Goal: Manage account settings

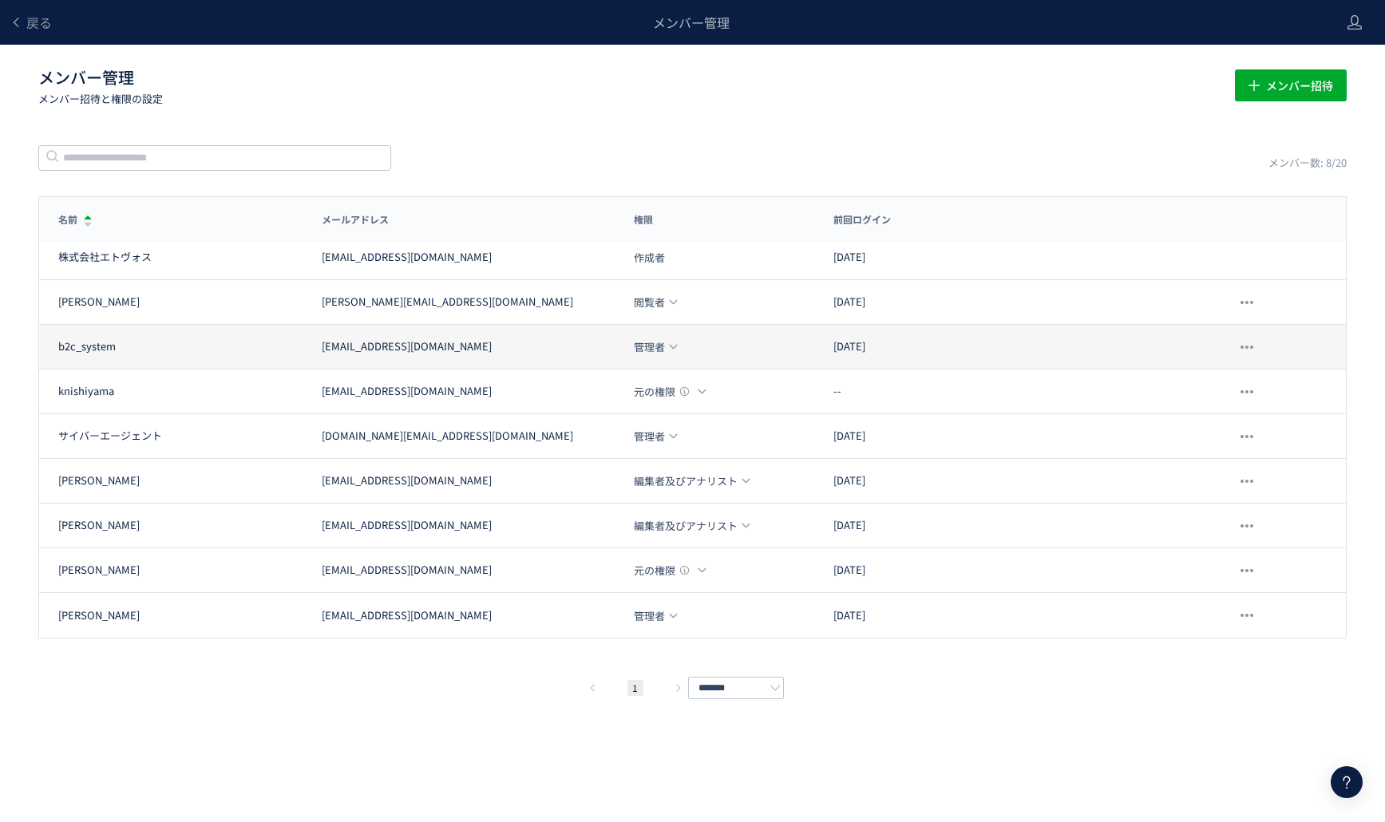
click at [674, 350] on icon at bounding box center [673, 347] width 10 height 10
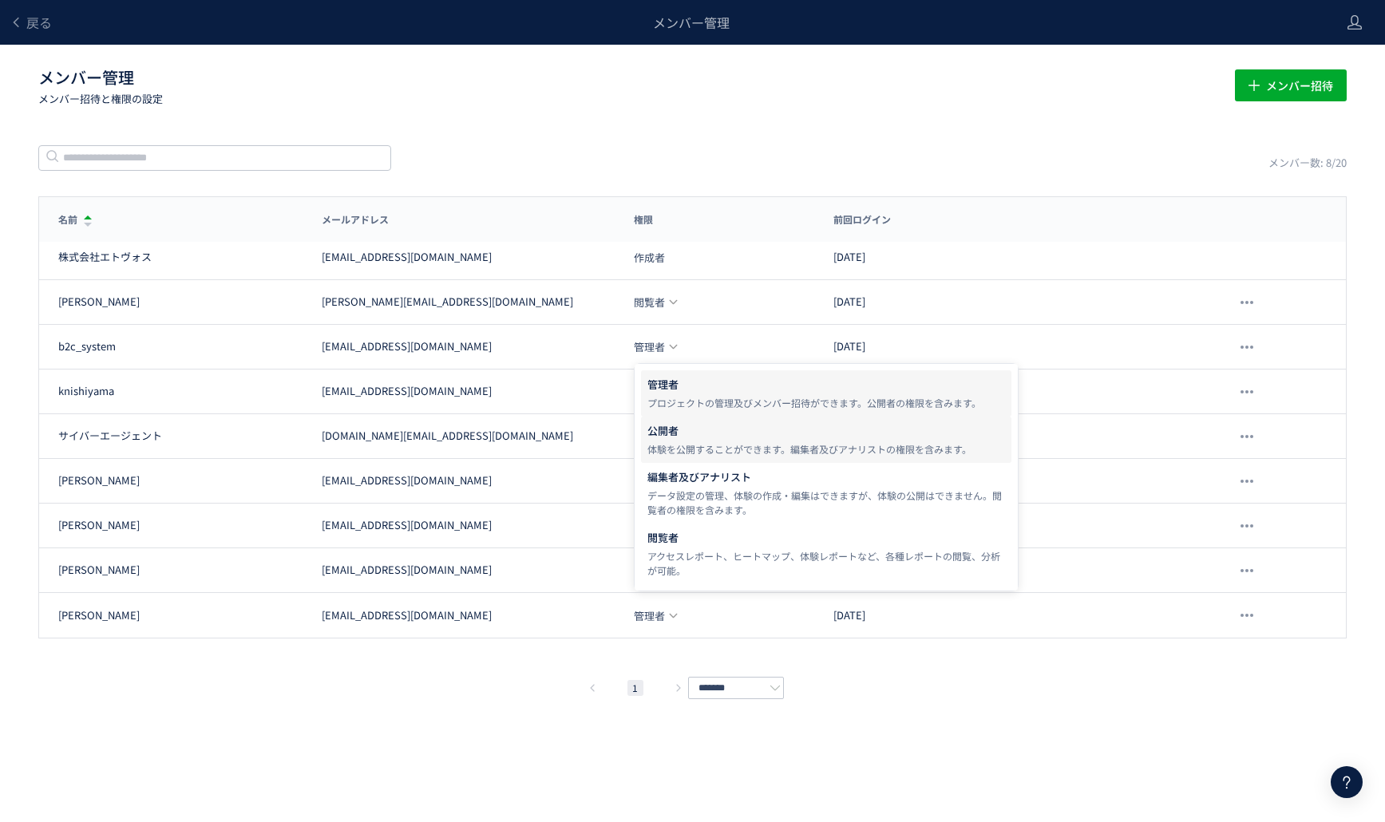
click at [708, 447] on div "体験を公開することができます。編集者及びアナリストの権限を含みます。" at bounding box center [827, 449] width 358 height 14
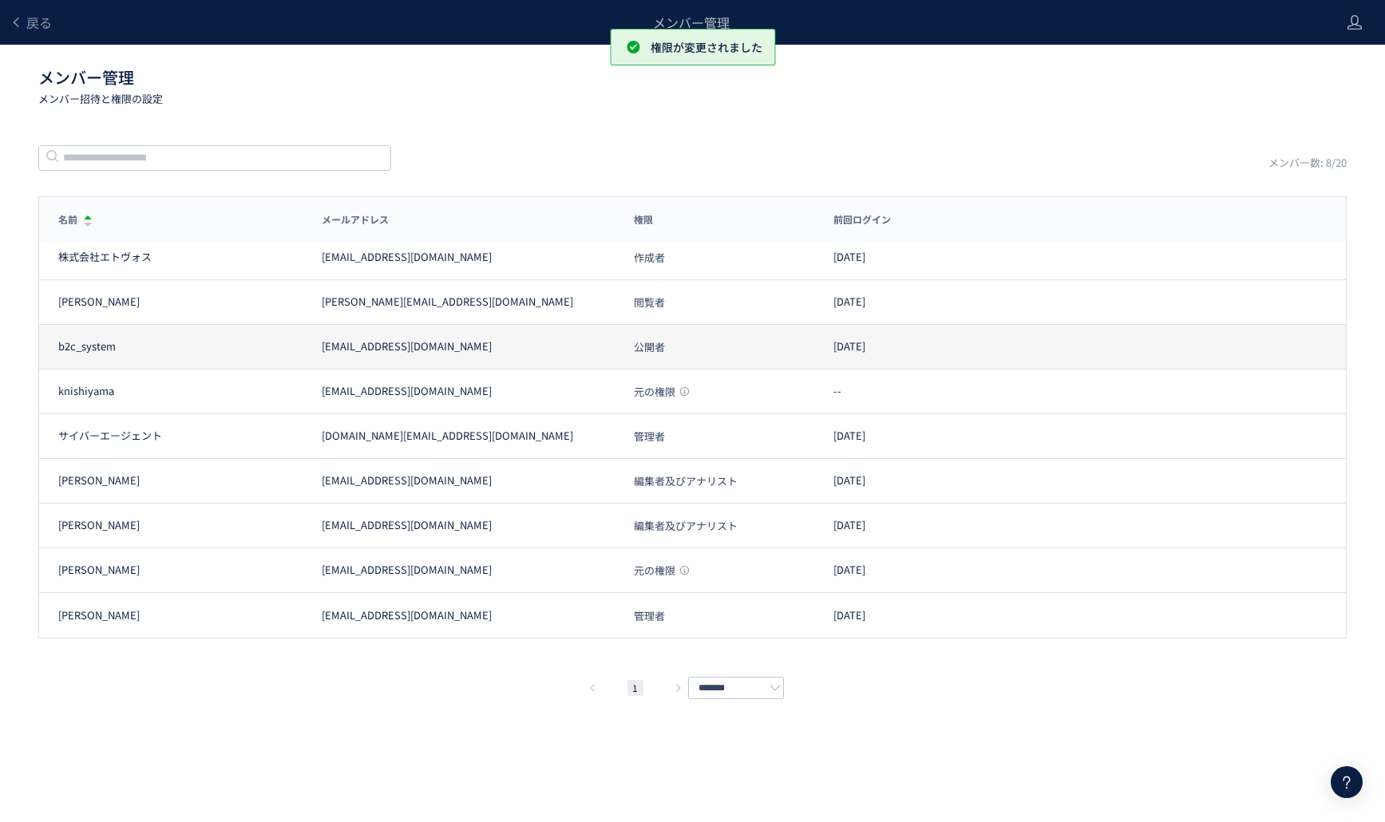
click at [656, 351] on span "公開者" at bounding box center [649, 347] width 31 height 10
click at [634, 342] on span "公開者" at bounding box center [649, 347] width 31 height 10
click at [649, 346] on span "公開者" at bounding box center [649, 347] width 31 height 10
click at [655, 346] on span "公開者" at bounding box center [649, 347] width 31 height 10
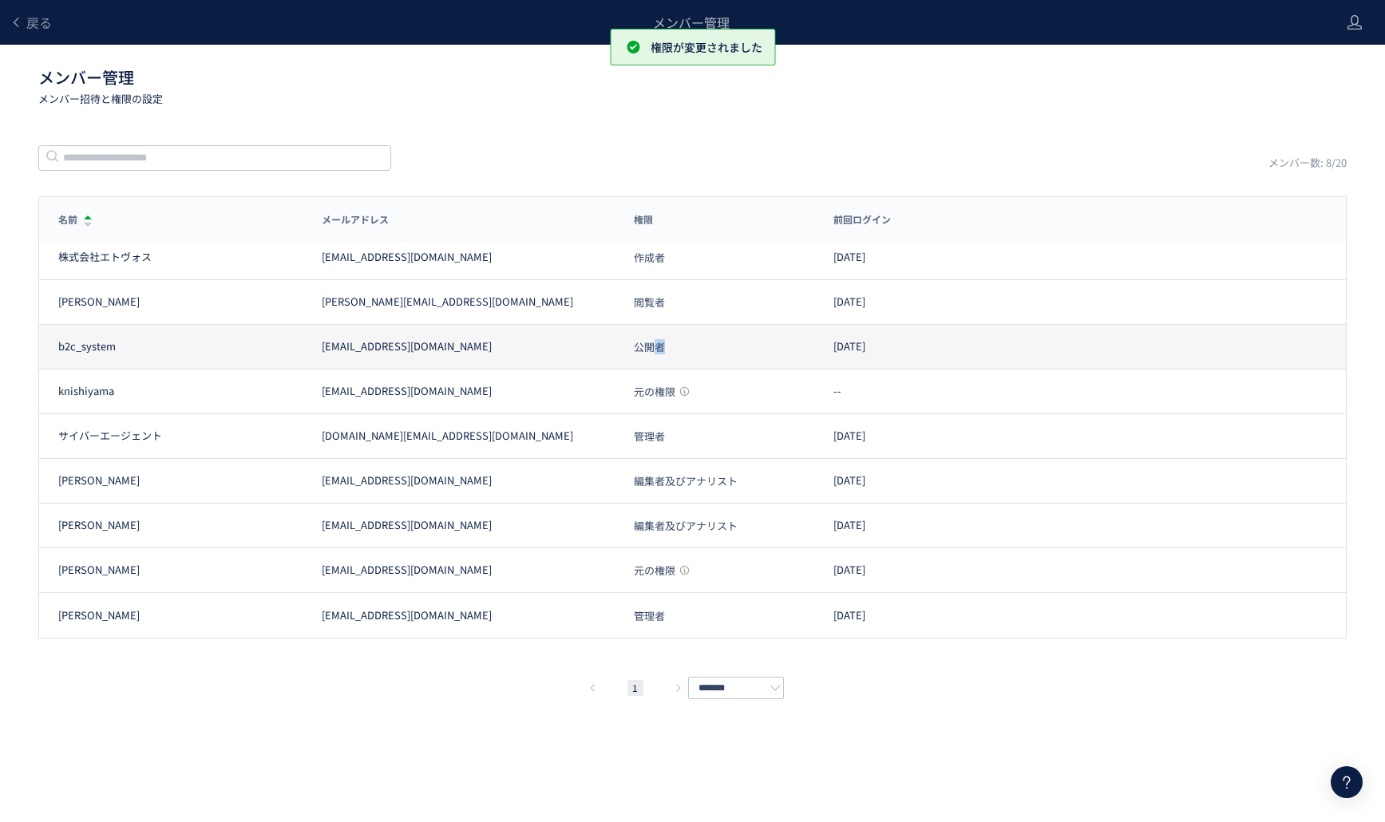
click at [655, 346] on span "公開者" at bounding box center [649, 347] width 31 height 10
click at [648, 348] on span "公開者" at bounding box center [649, 347] width 31 height 10
click at [625, 347] on div "公開者" at bounding box center [715, 347] width 200 height 16
click at [648, 344] on span "公開者" at bounding box center [649, 347] width 31 height 10
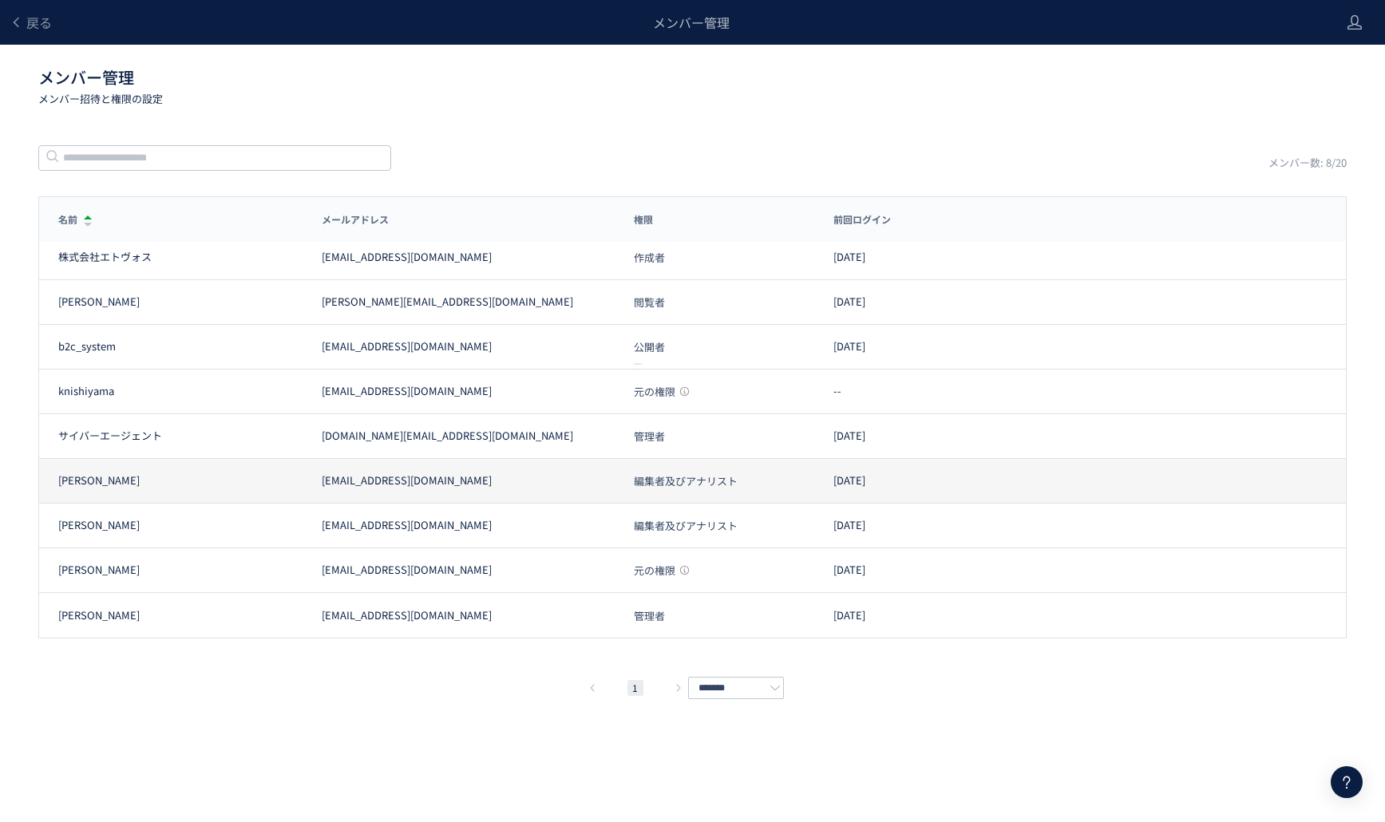
click at [675, 481] on span "編集者及びアナリスト" at bounding box center [686, 481] width 104 height 10
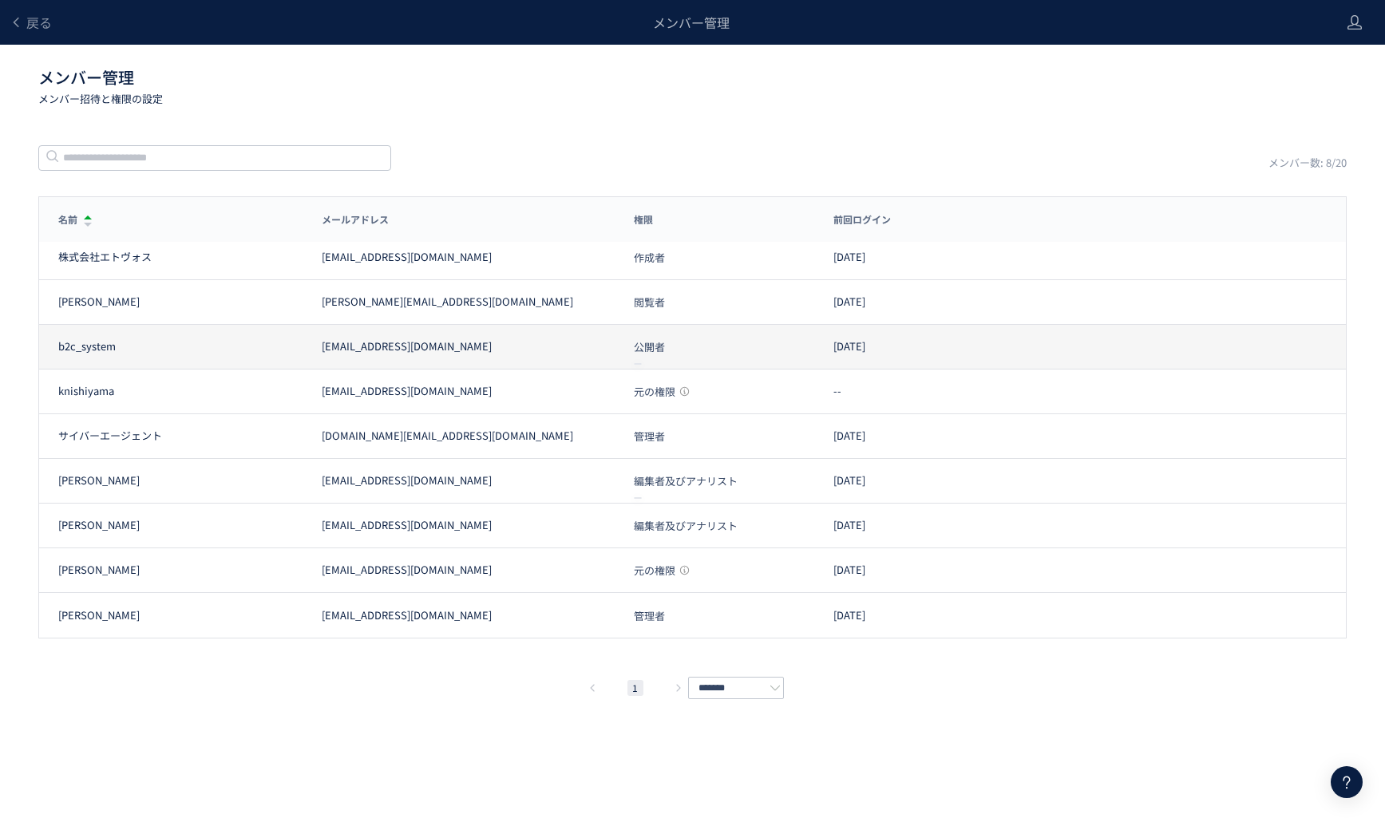
click at [640, 343] on span "公開者" at bounding box center [649, 347] width 31 height 10
click at [639, 366] on div "b2c_system [EMAIL_ADDRESS][DOMAIN_NAME] 公開者 [DATE]" at bounding box center [692, 347] width 1307 height 45
click at [644, 351] on span "公開者" at bounding box center [649, 347] width 31 height 10
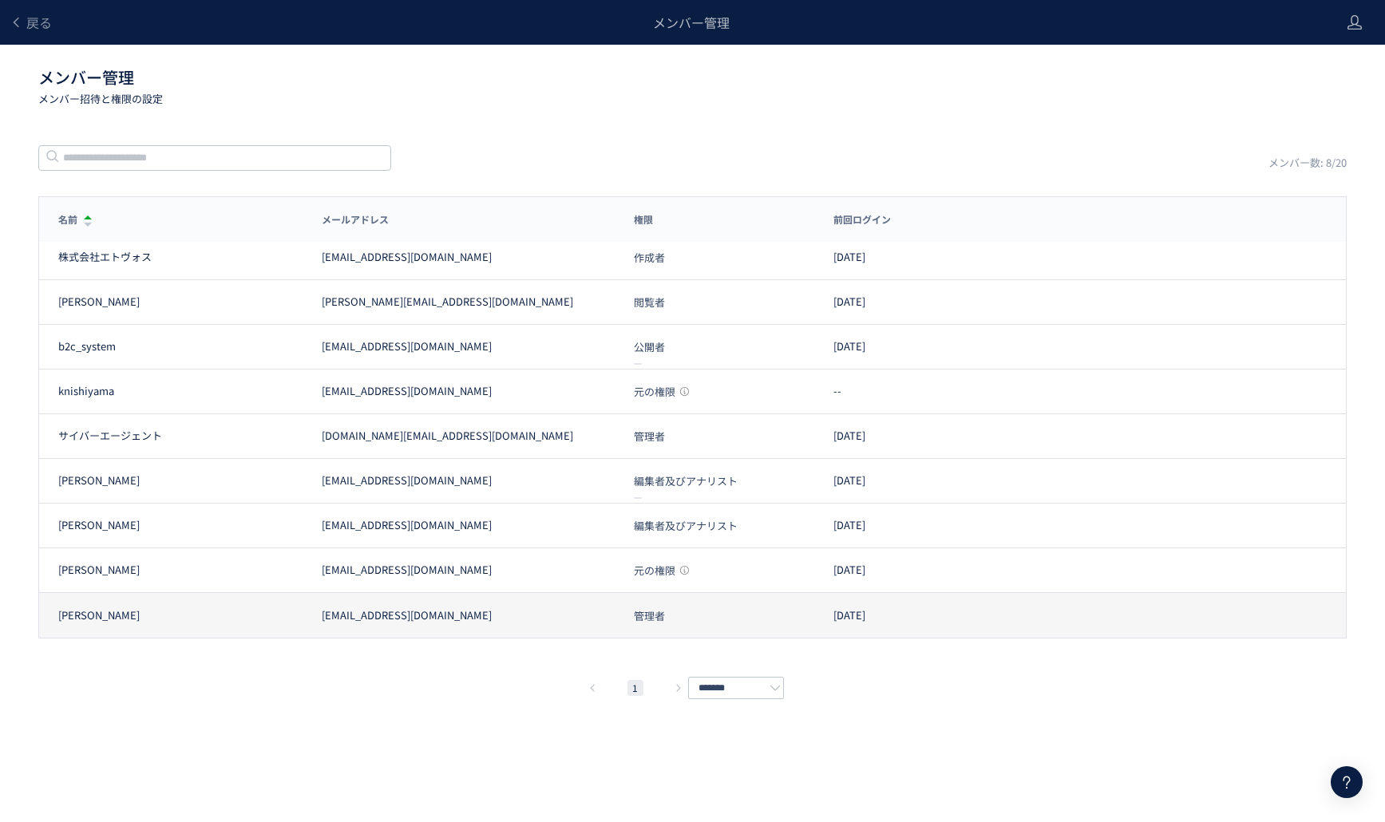
click at [641, 614] on span "管理者" at bounding box center [649, 616] width 31 height 10
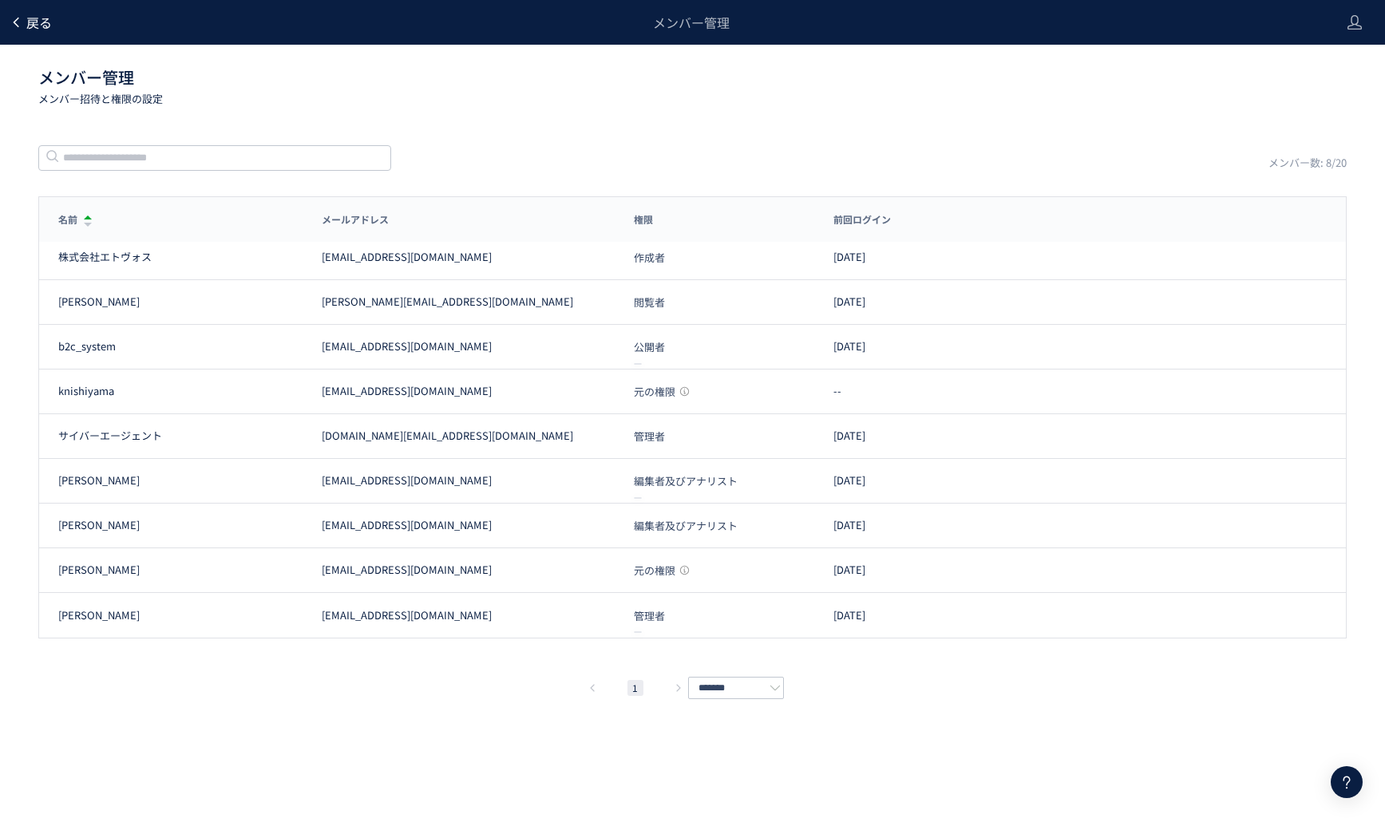
click at [29, 29] on span "戻る" at bounding box center [39, 22] width 26 height 19
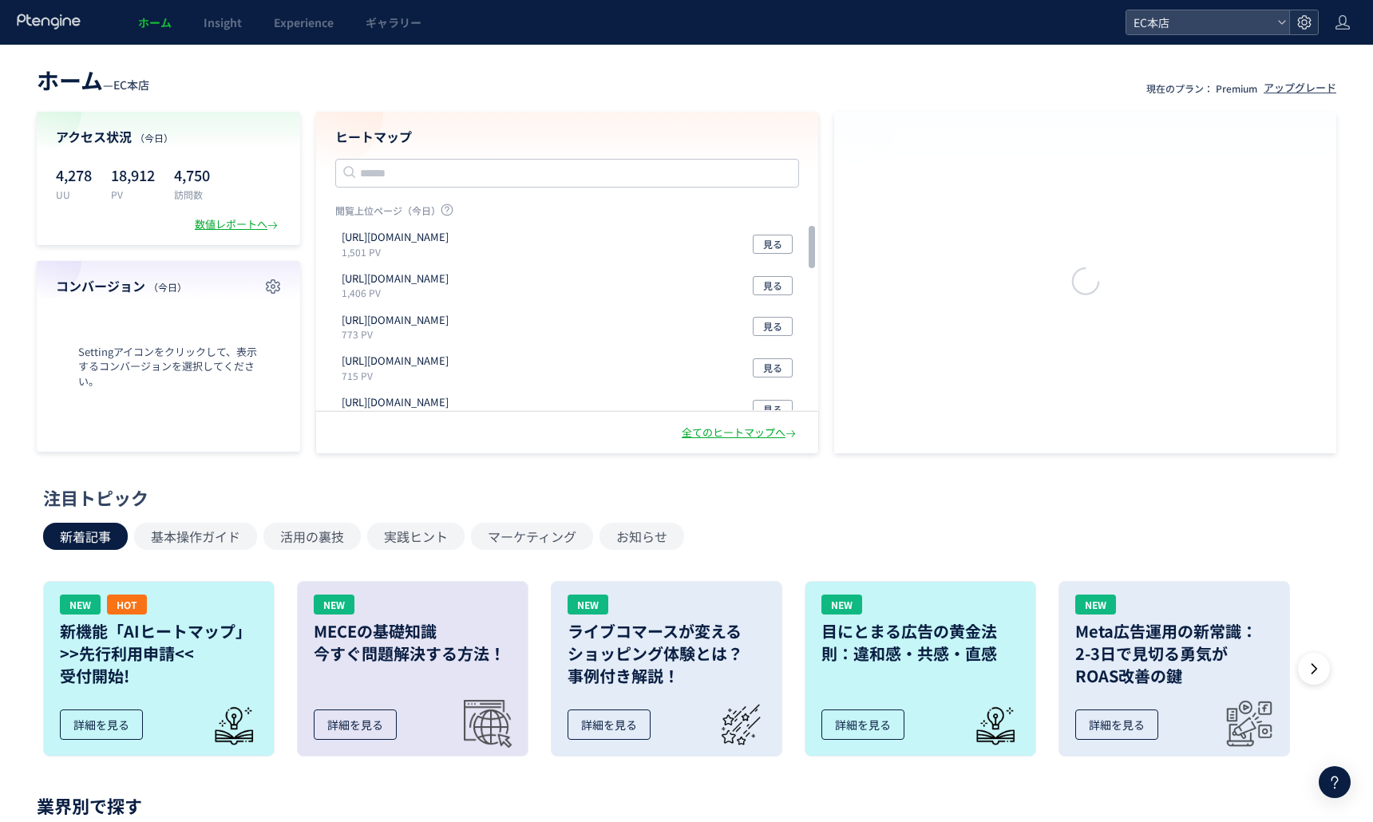
click at [1305, 26] on icon at bounding box center [1305, 22] width 16 height 16
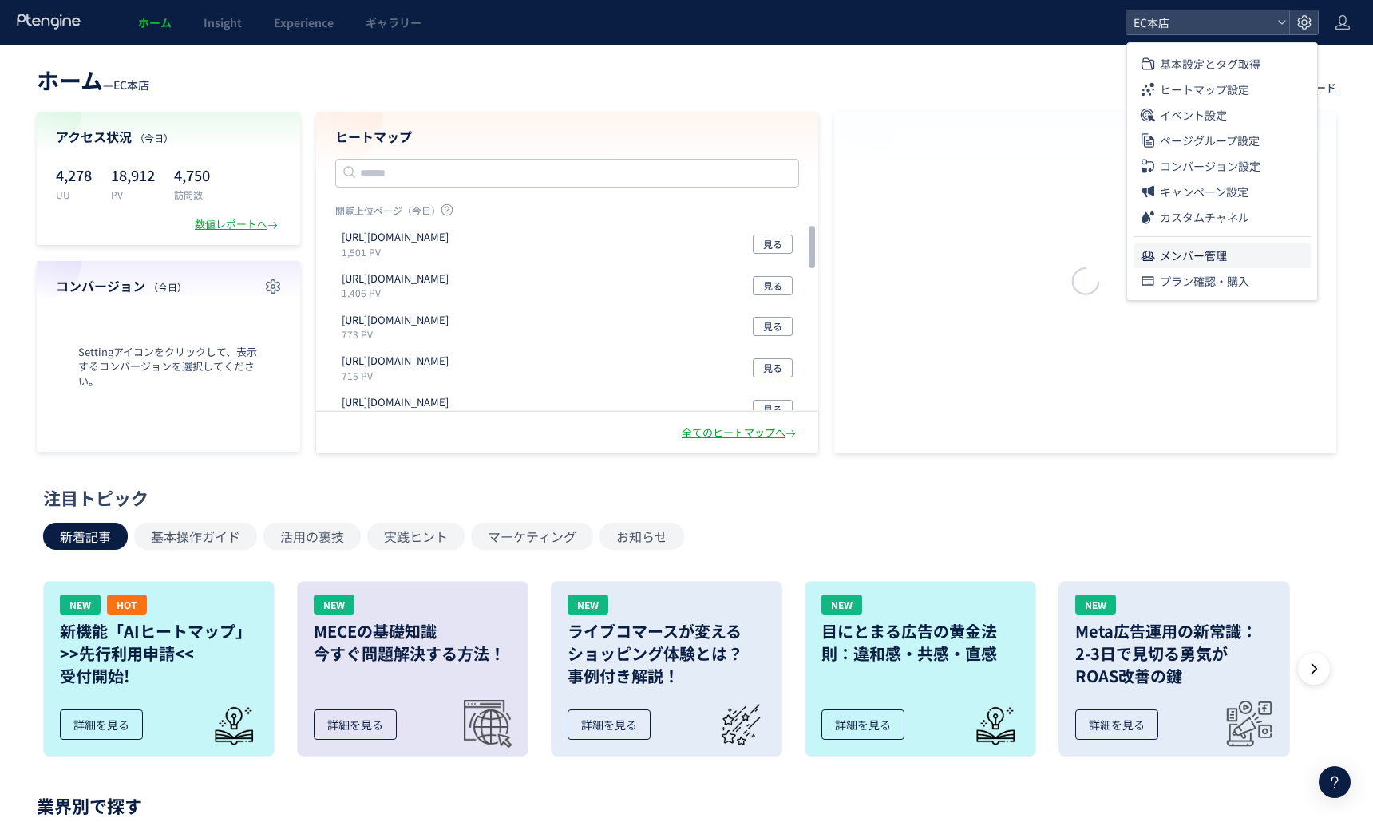
click at [1174, 252] on span "メンバー管理" at bounding box center [1193, 256] width 67 height 26
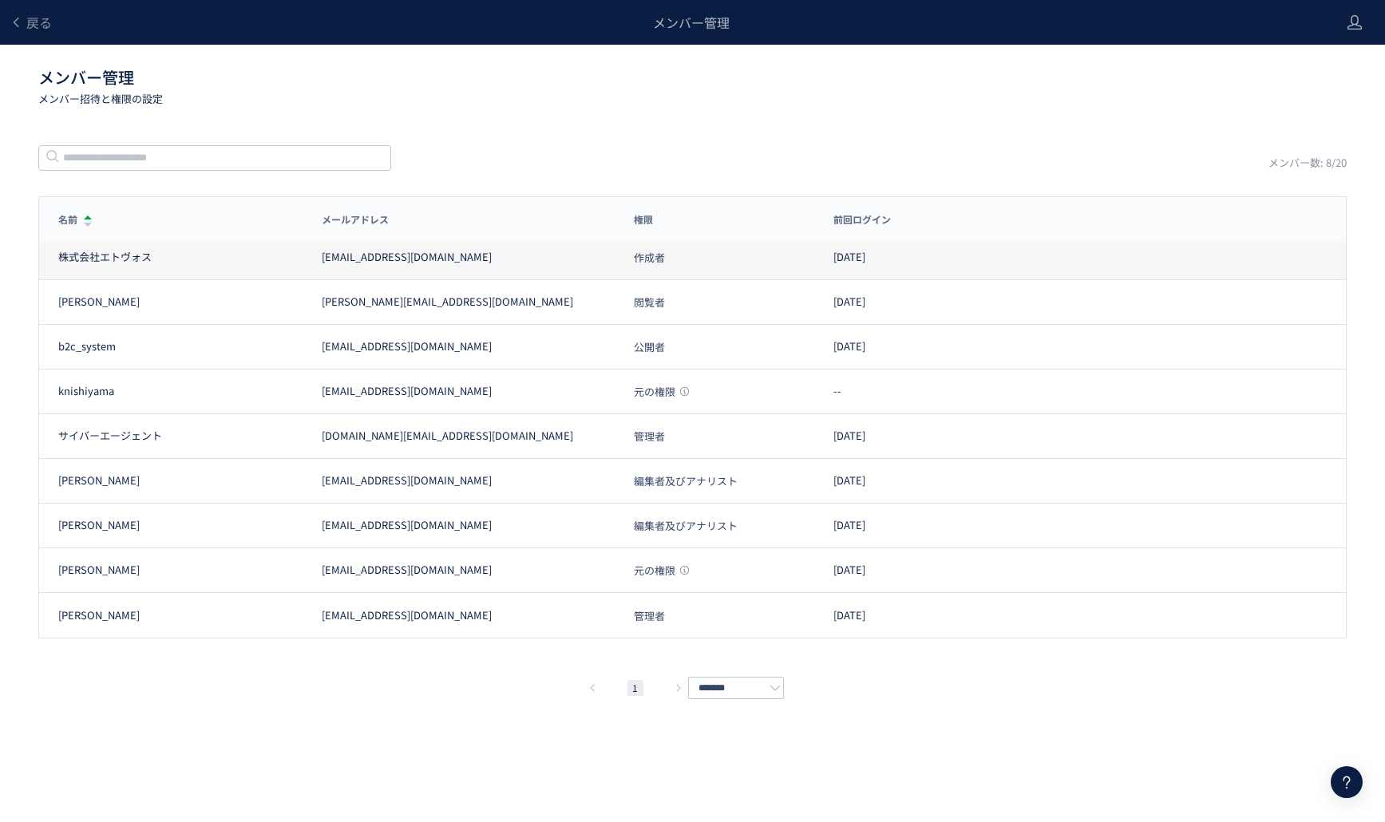
click at [634, 255] on span "作成者" at bounding box center [649, 257] width 31 height 10
click at [642, 258] on span "作成者" at bounding box center [649, 257] width 31 height 10
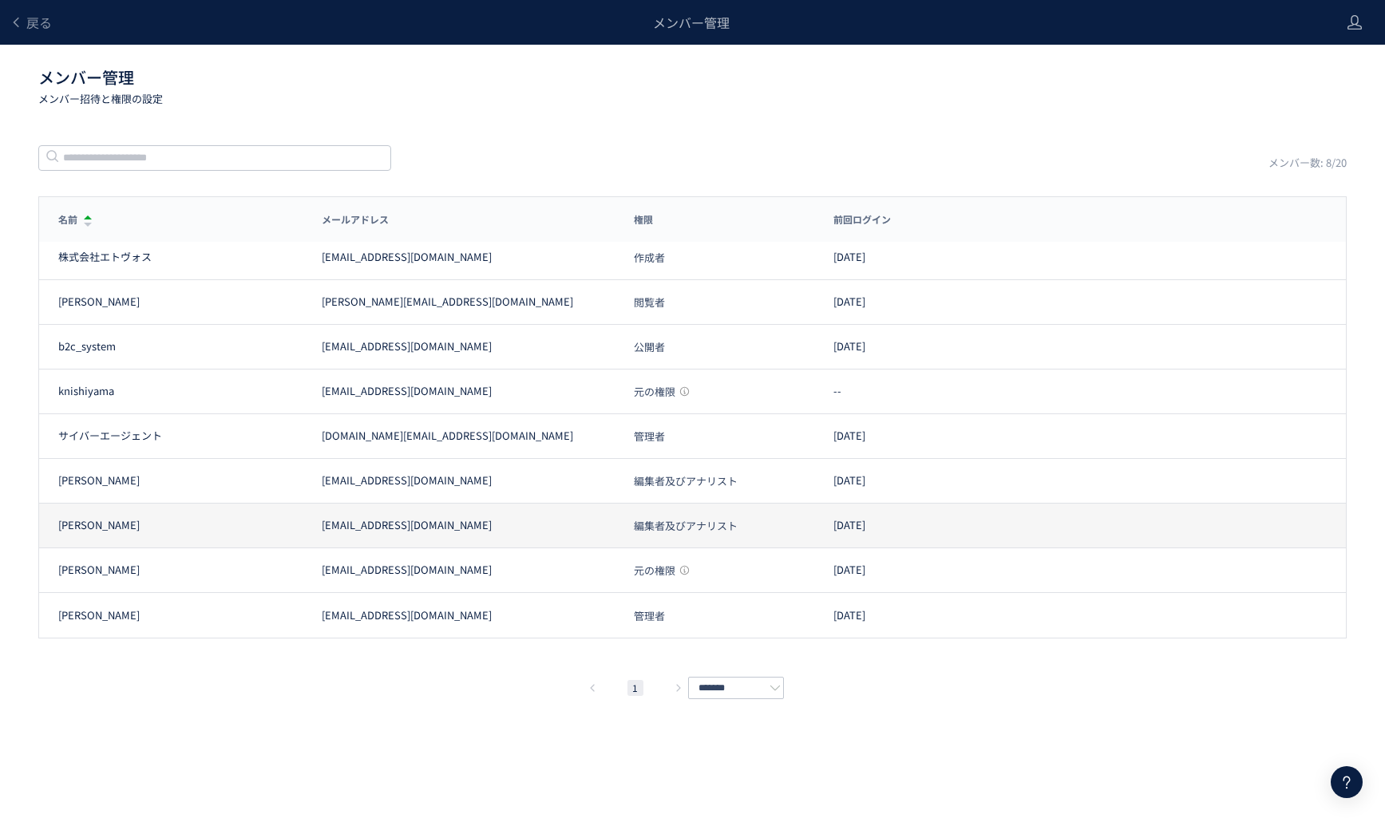
click at [662, 521] on span "編集者及びアナリスト" at bounding box center [686, 526] width 104 height 10
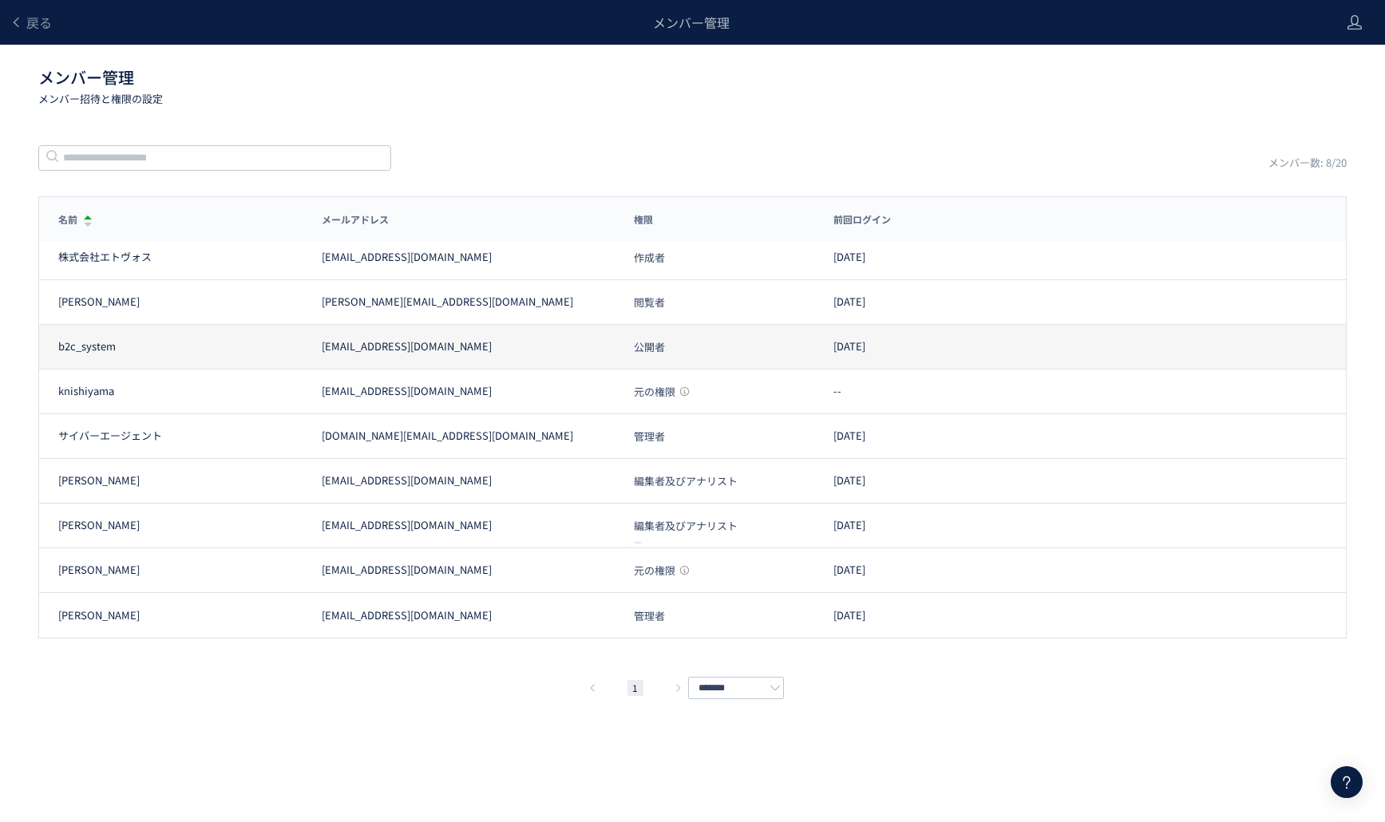
click at [653, 349] on span "公開者" at bounding box center [649, 347] width 31 height 10
click at [644, 347] on span "公開者" at bounding box center [649, 347] width 31 height 10
click at [641, 347] on span "公開者" at bounding box center [649, 347] width 31 height 10
click at [636, 343] on span "公開者" at bounding box center [649, 347] width 31 height 10
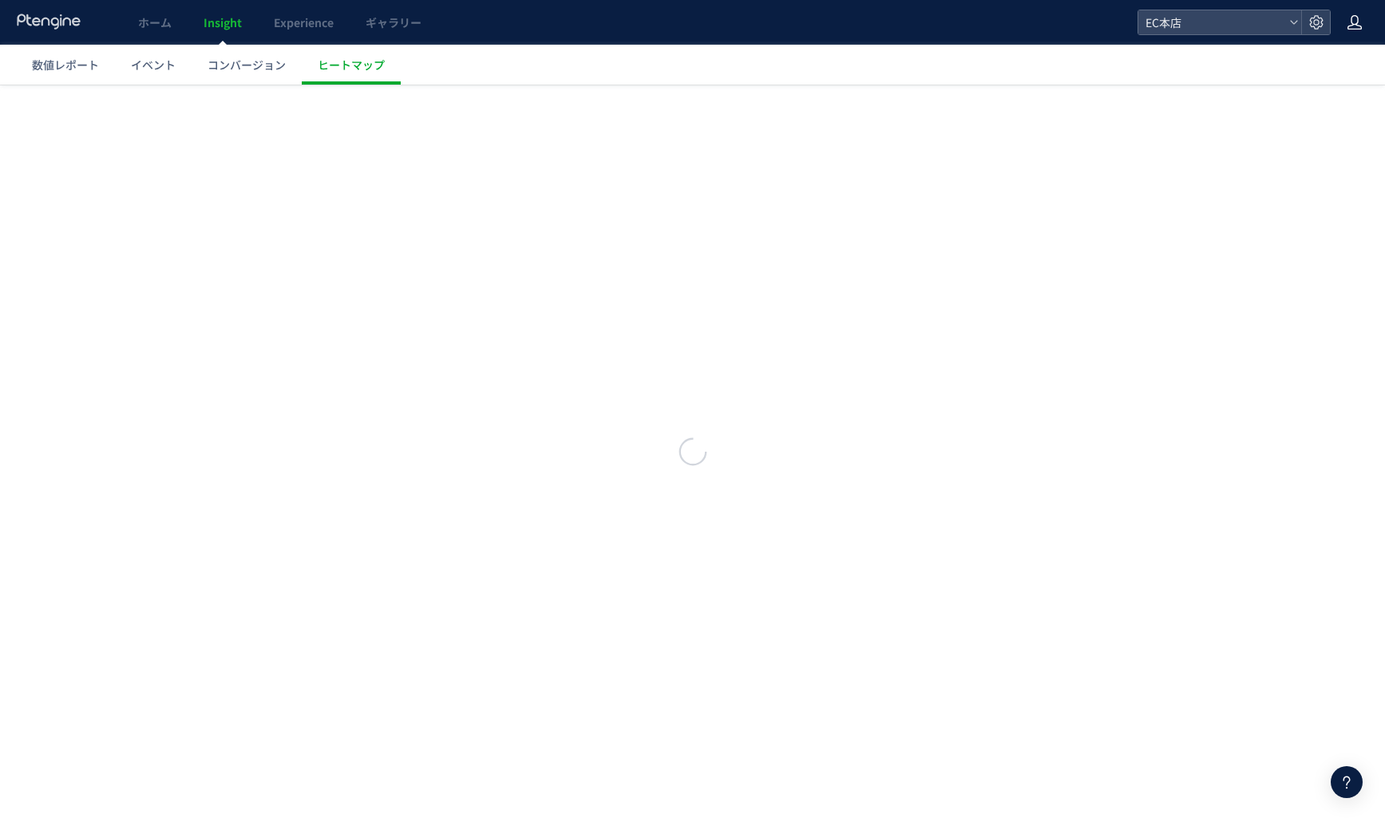
click at [1350, 24] on icon at bounding box center [1355, 22] width 16 height 16
click at [1335, 66] on span "アカウント設定" at bounding box center [1314, 63] width 78 height 16
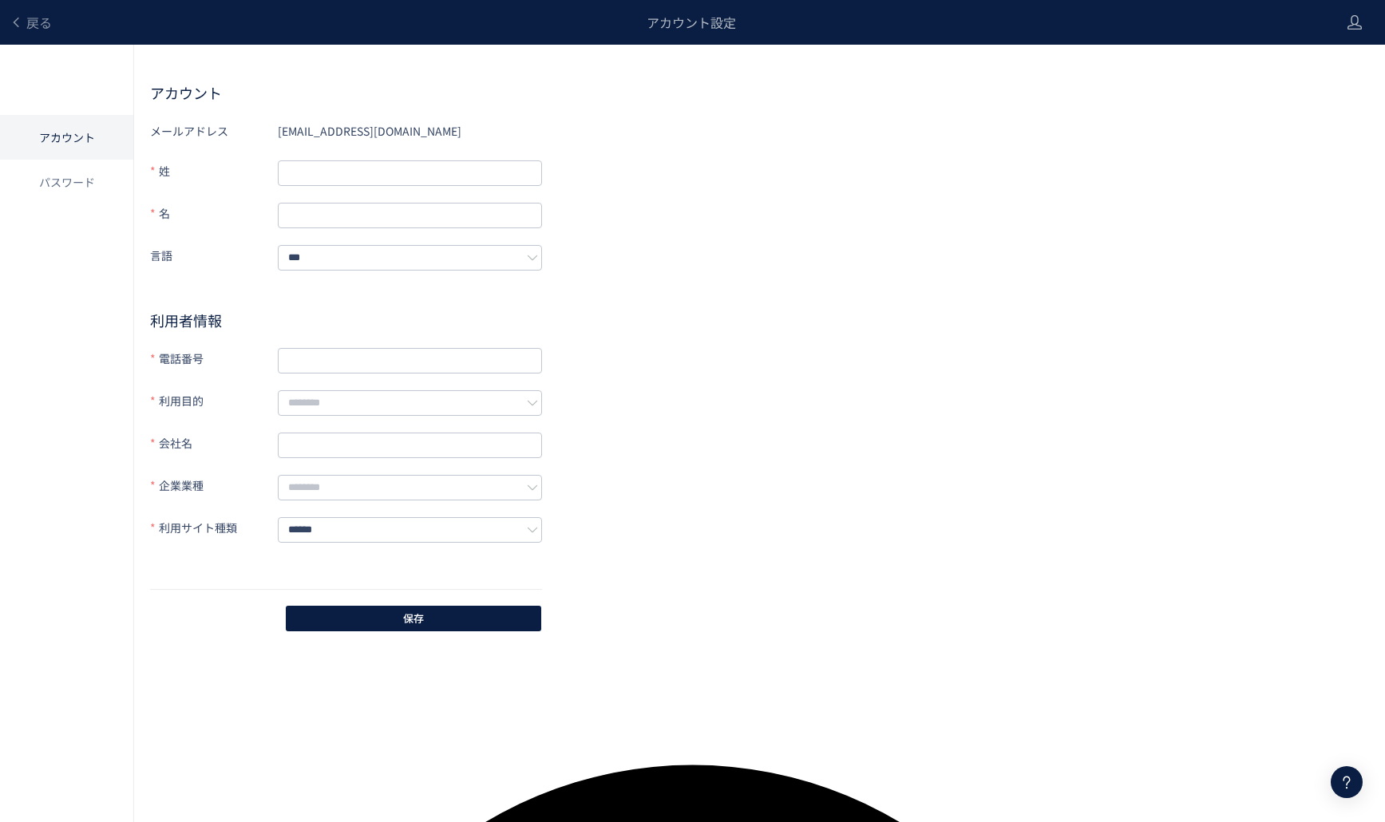
click at [414, 139] on div "[EMAIL_ADDRESS][DOMAIN_NAME]" at bounding box center [410, 131] width 264 height 26
click at [42, 26] on span "戻る" at bounding box center [39, 22] width 26 height 19
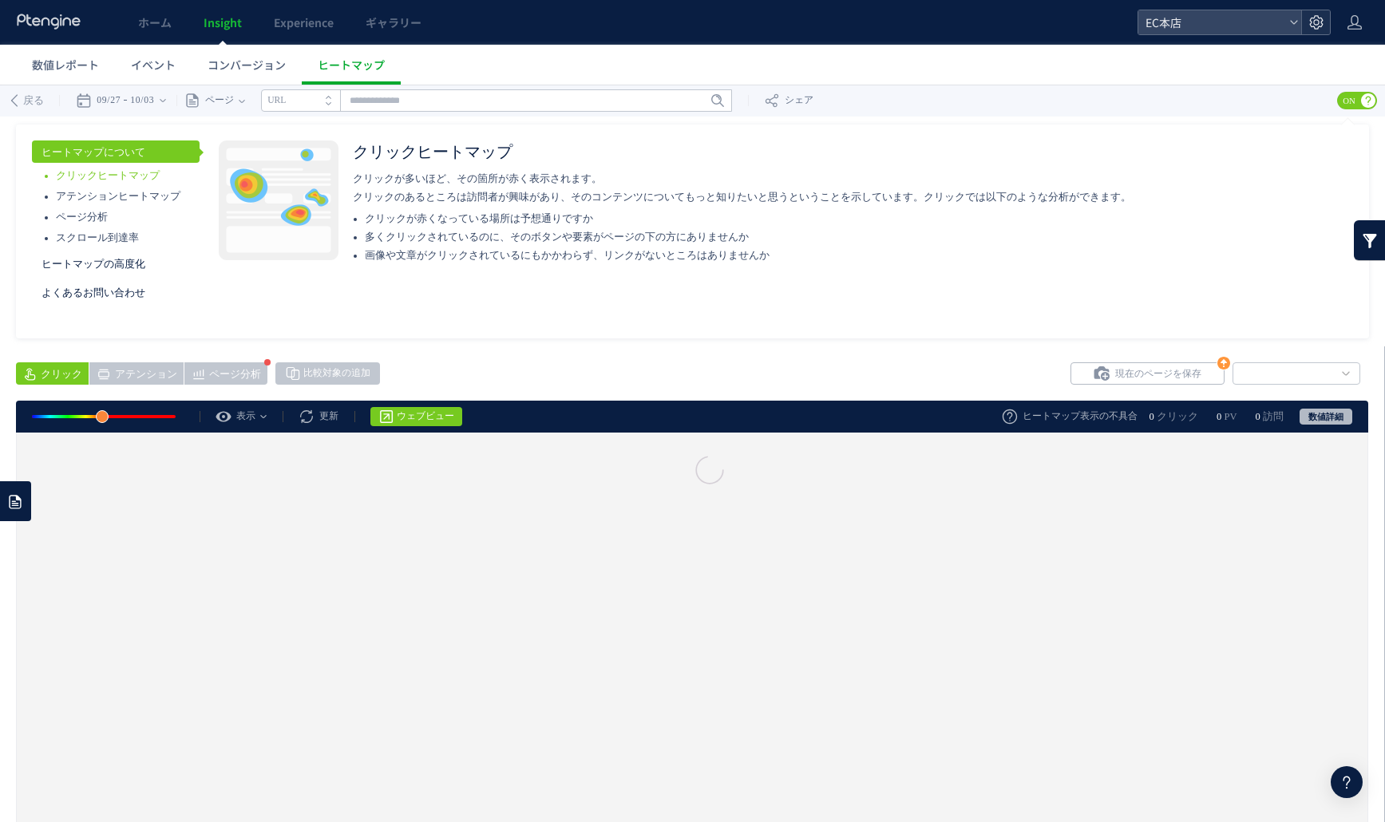
click at [1306, 18] on div at bounding box center [1316, 22] width 29 height 24
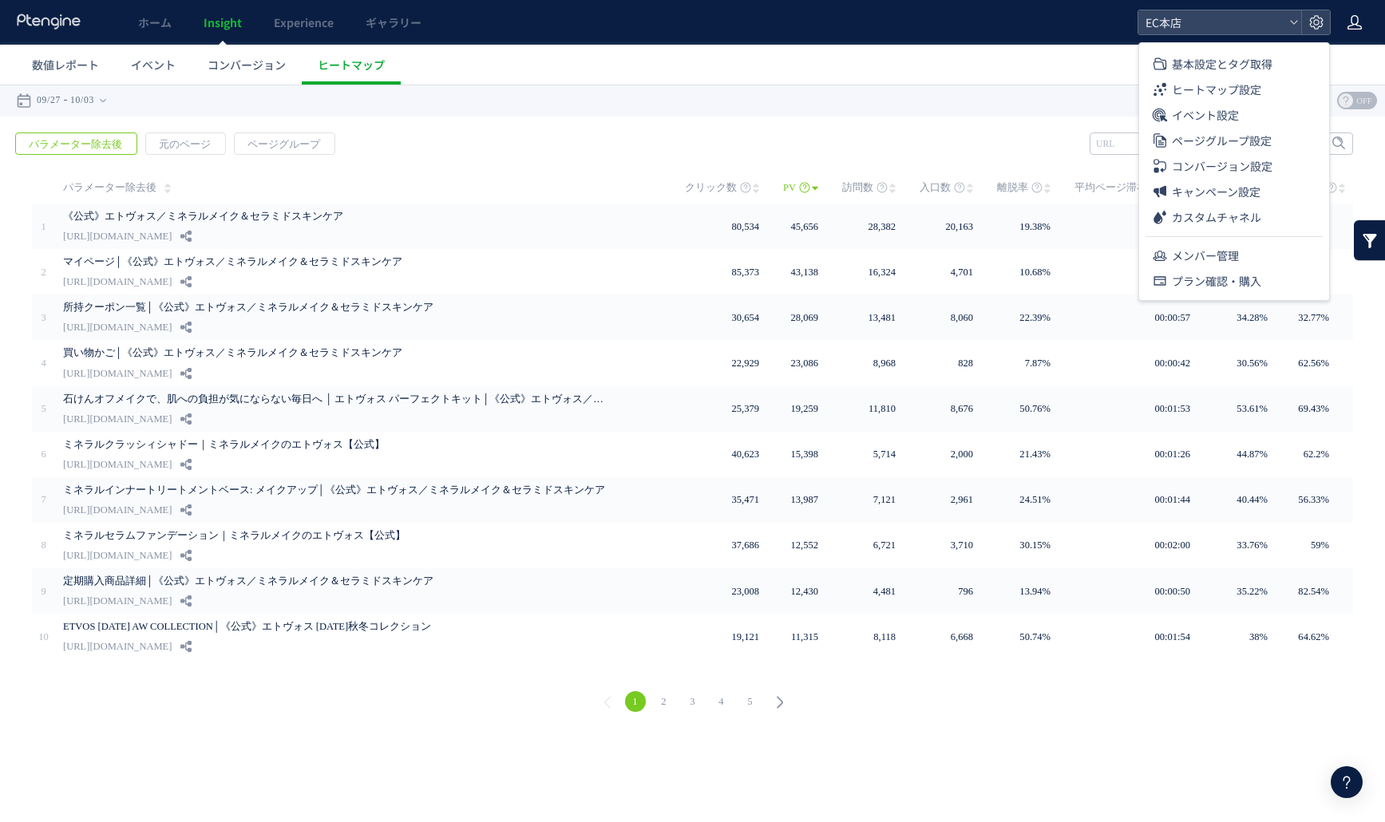
click at [1360, 26] on icon at bounding box center [1355, 22] width 16 height 16
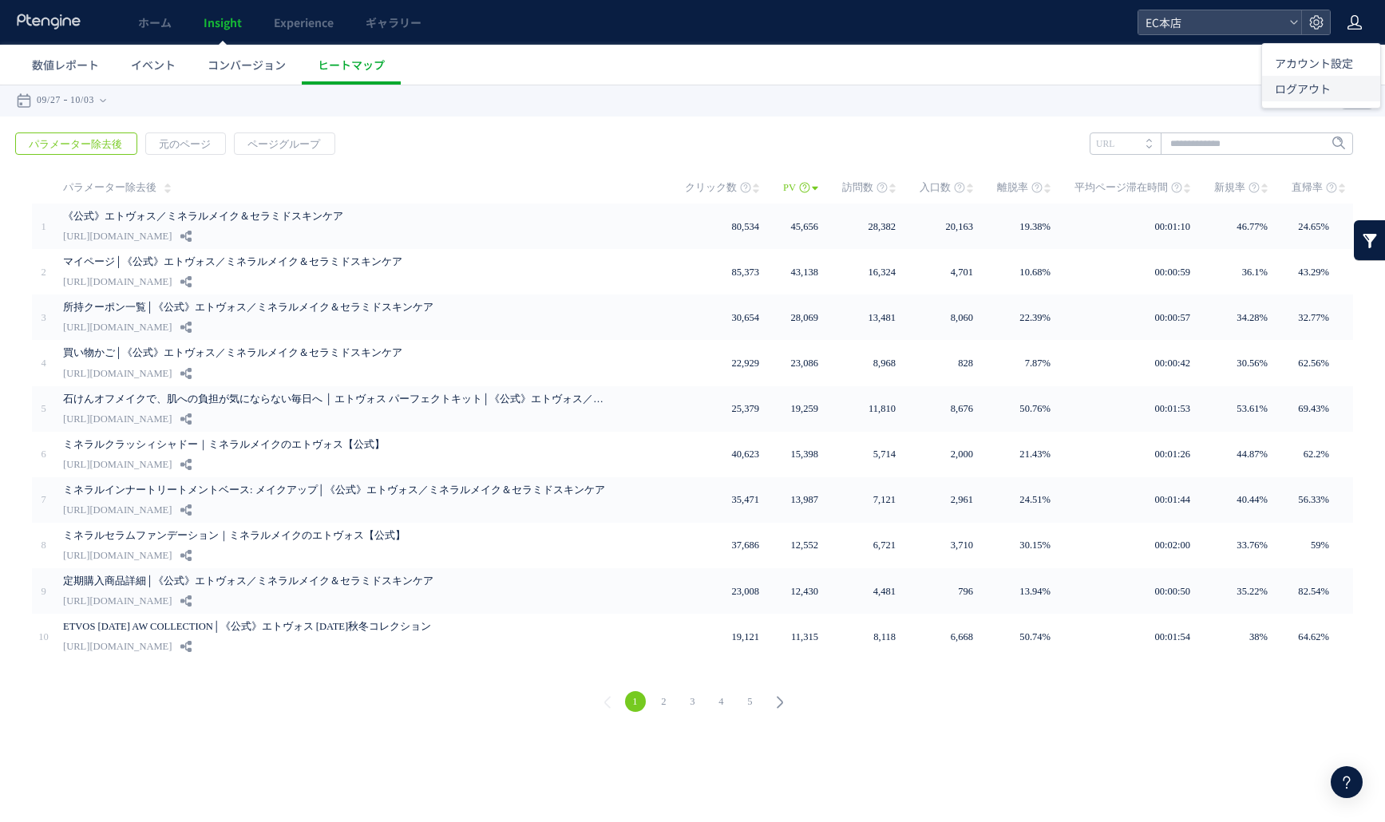
click at [1314, 83] on span "ログアウト" at bounding box center [1303, 89] width 56 height 16
